Goal: Information Seeking & Learning: Understand process/instructions

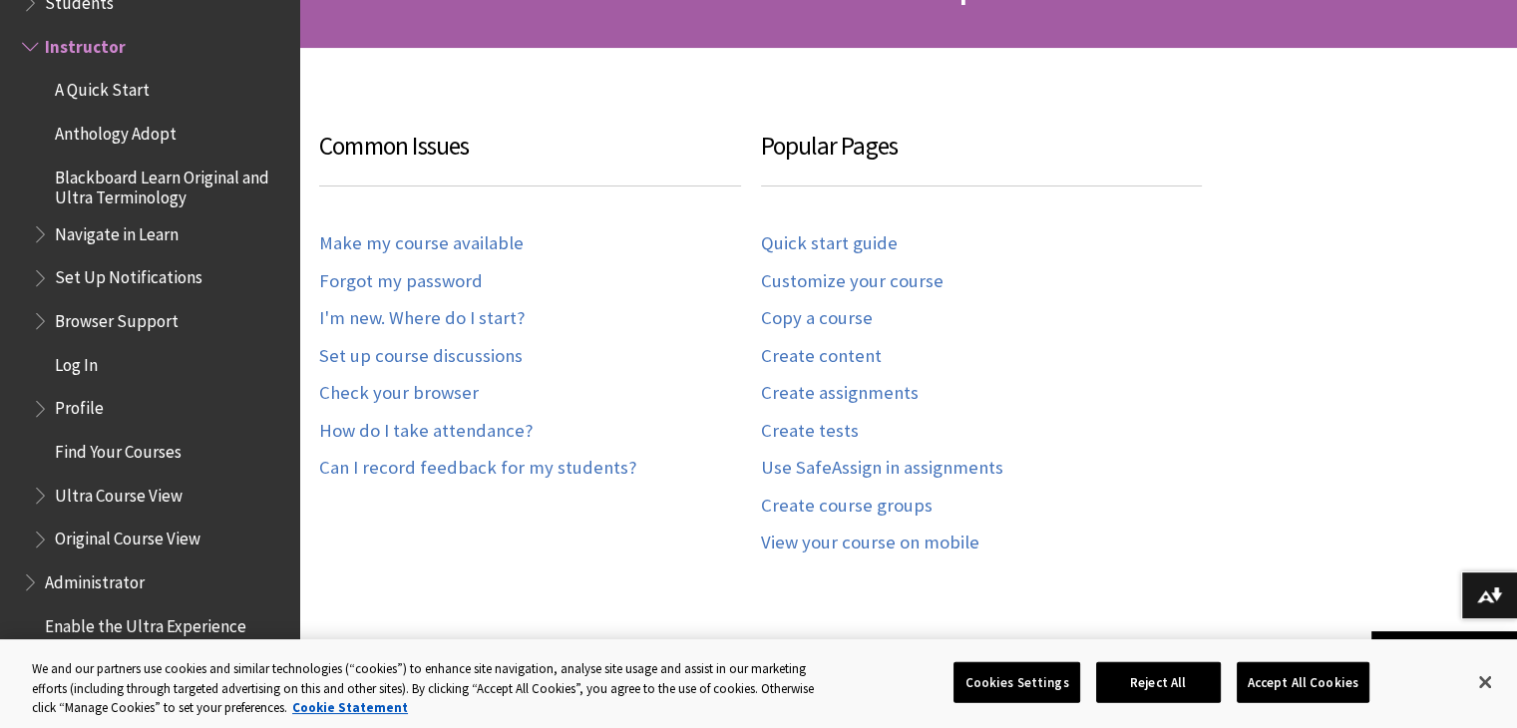
scroll to position [399, 0]
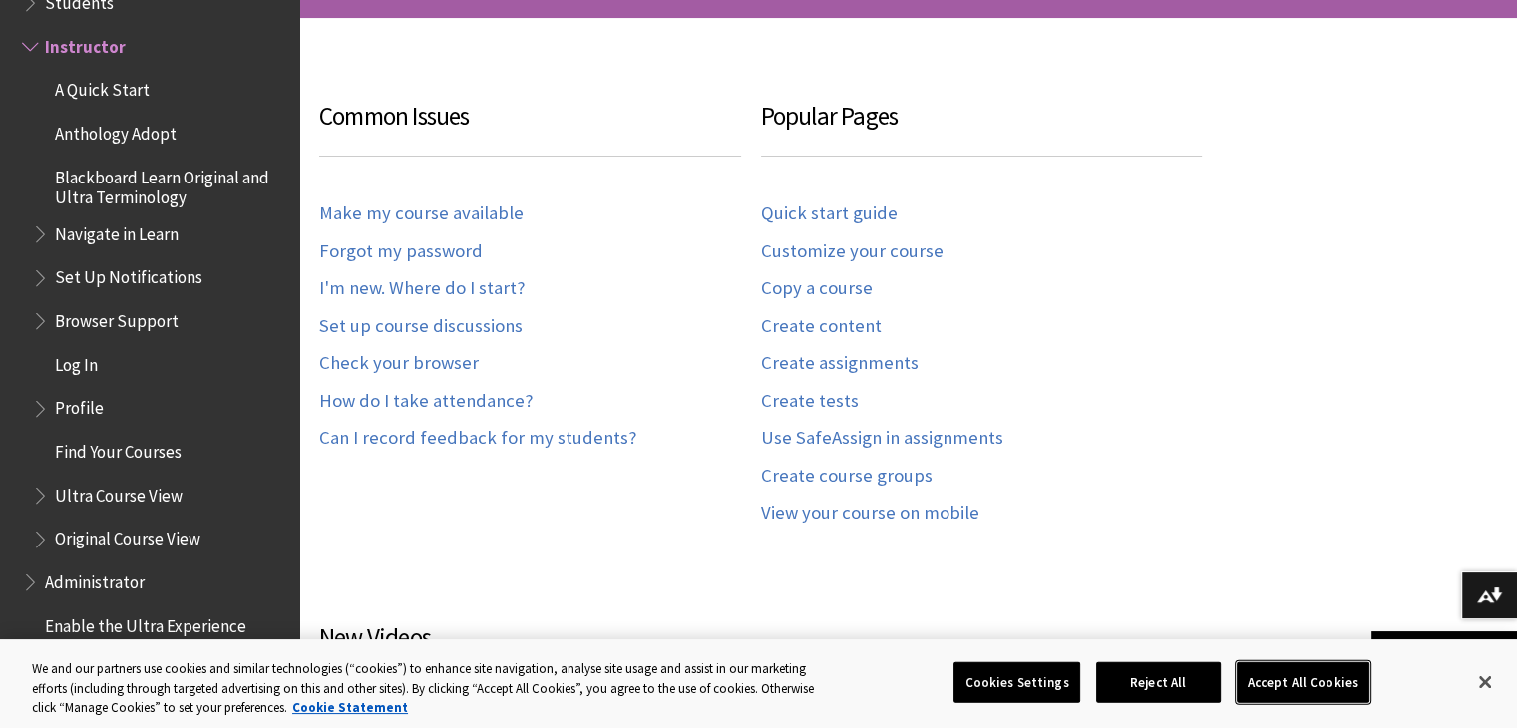
click at [1305, 685] on button "Accept All Cookies" at bounding box center [1302, 682] width 133 height 42
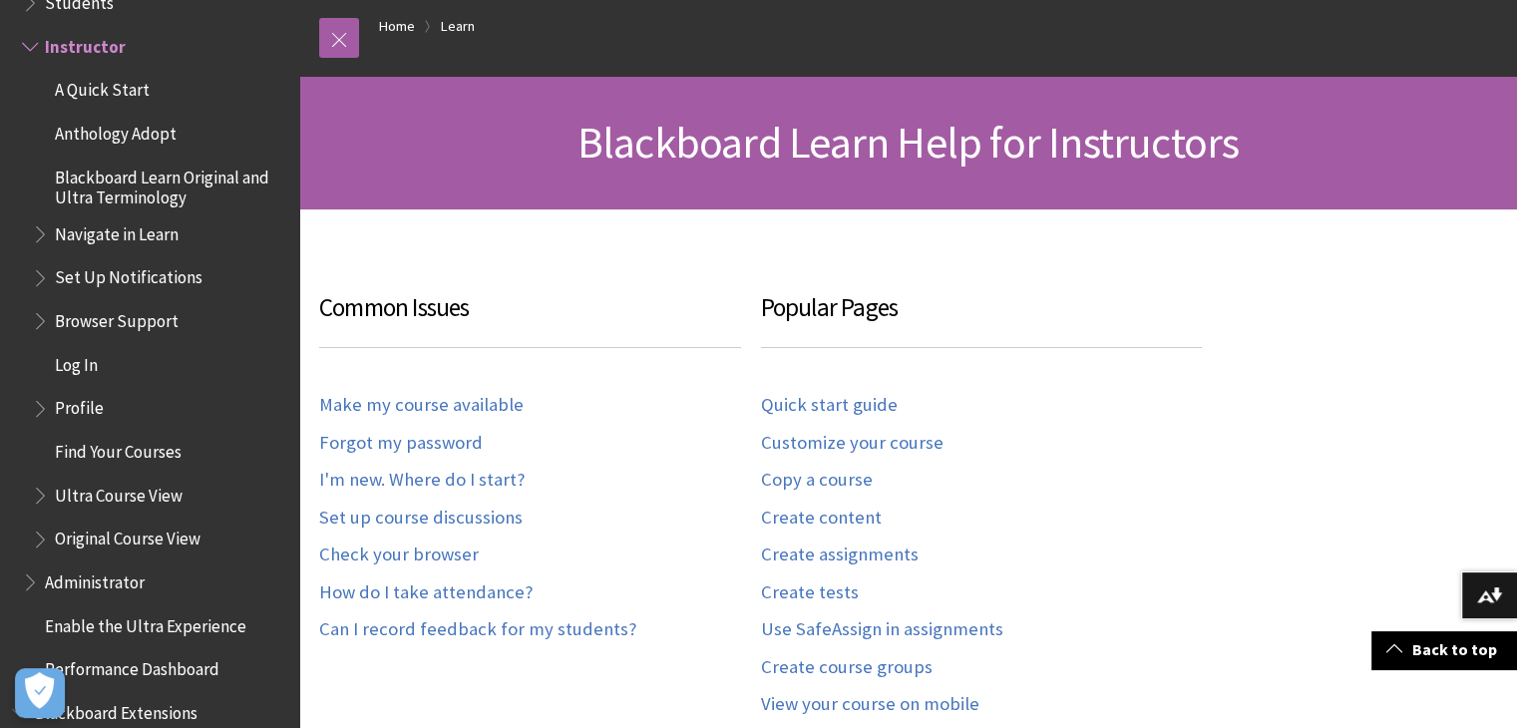
scroll to position [199, 0]
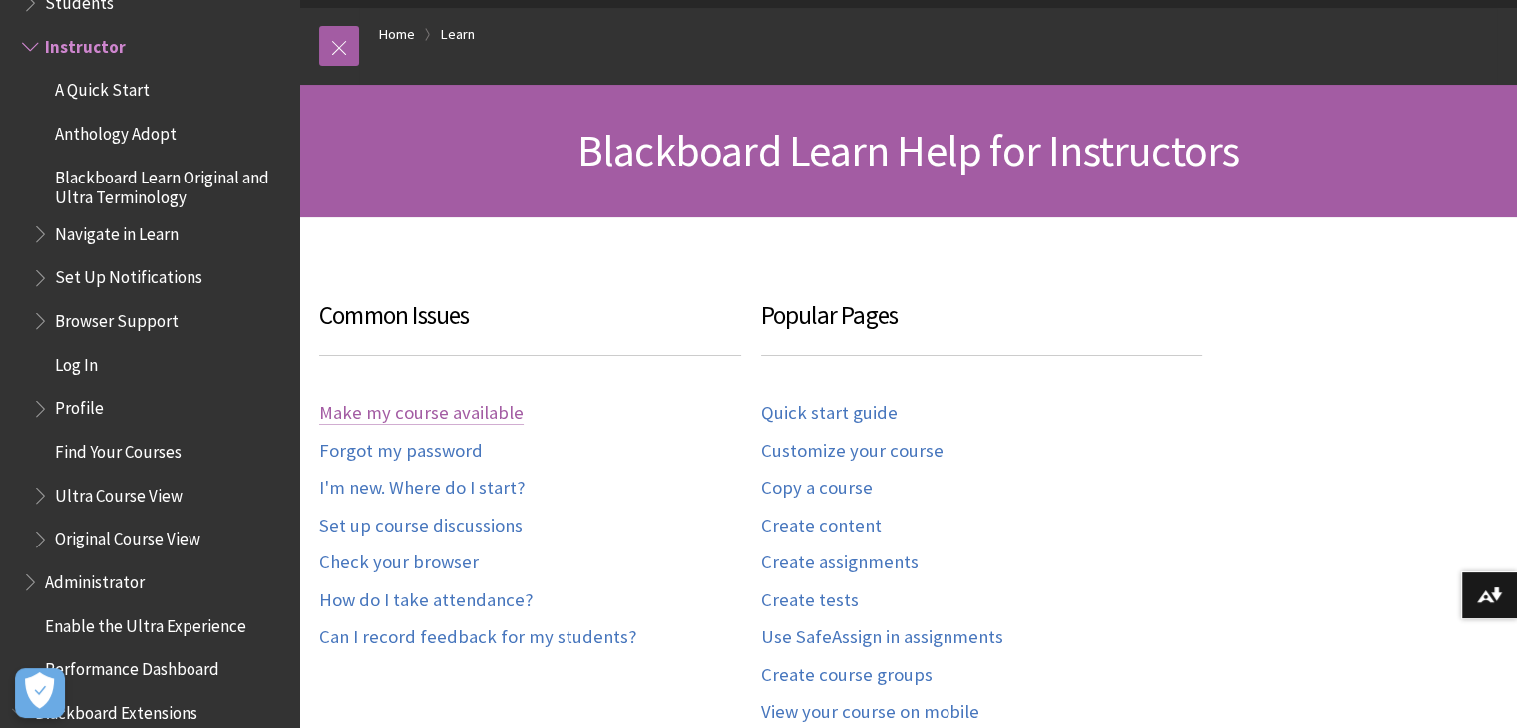
click at [431, 409] on link "Make my course available" at bounding box center [421, 413] width 204 height 23
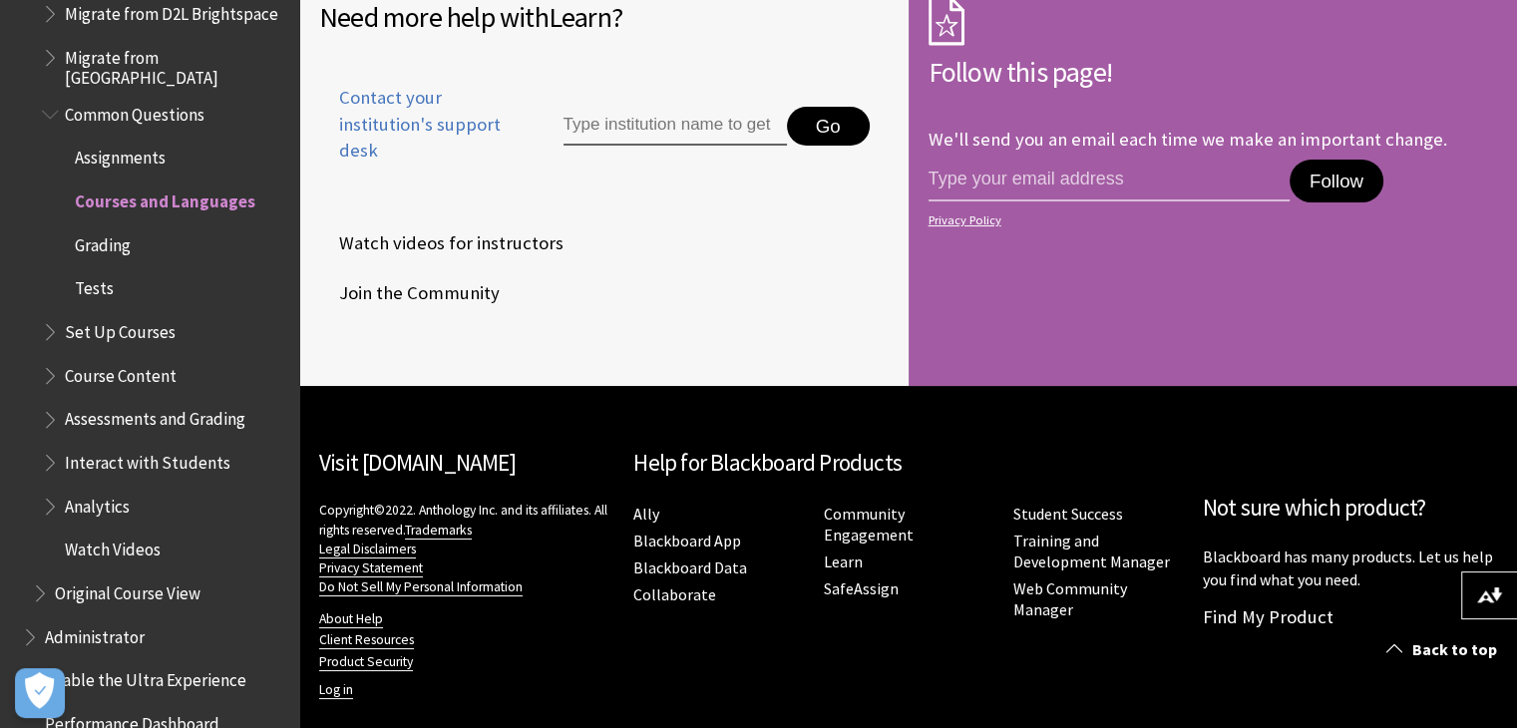
scroll to position [2675, 0]
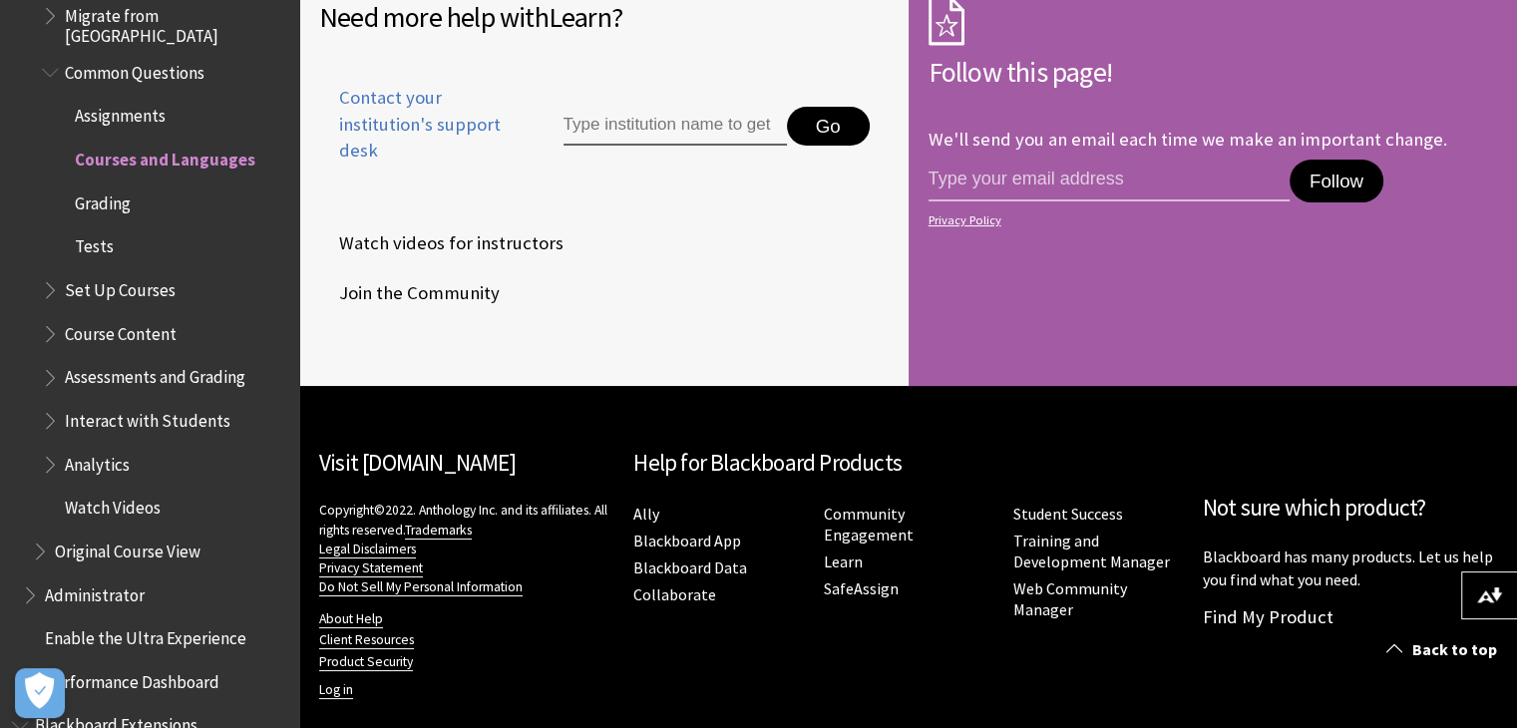
click at [138, 279] on span "Set Up Courses" at bounding box center [120, 286] width 111 height 27
